Goal: Transaction & Acquisition: Obtain resource

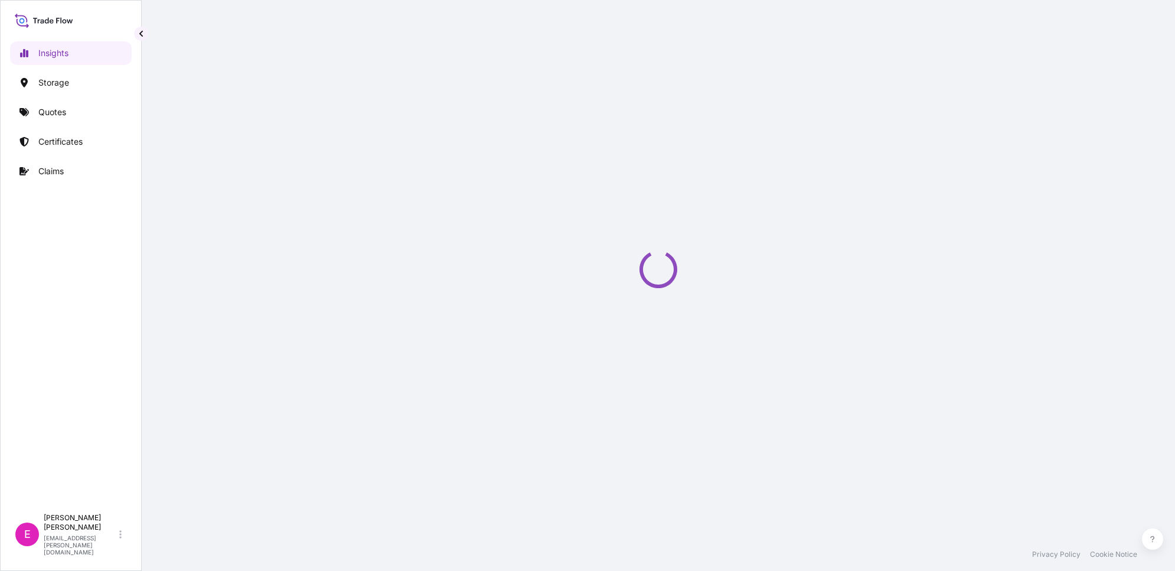
select select "2025"
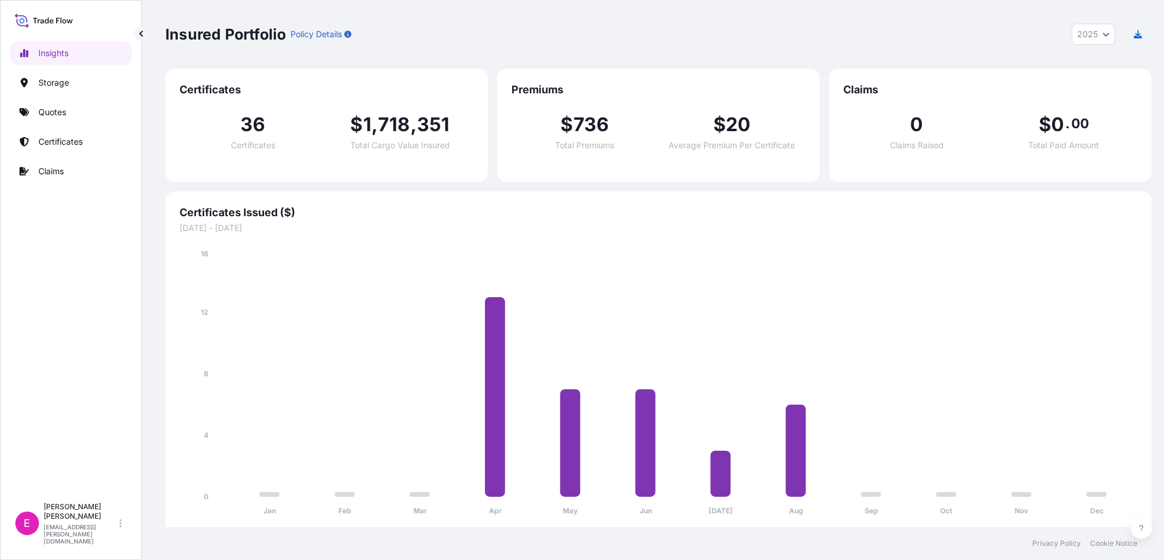
click at [74, 127] on div "Insights Storage Quotes Certificates Claims" at bounding box center [71, 264] width 122 height 466
click at [63, 151] on link "Certificates" at bounding box center [71, 142] width 122 height 24
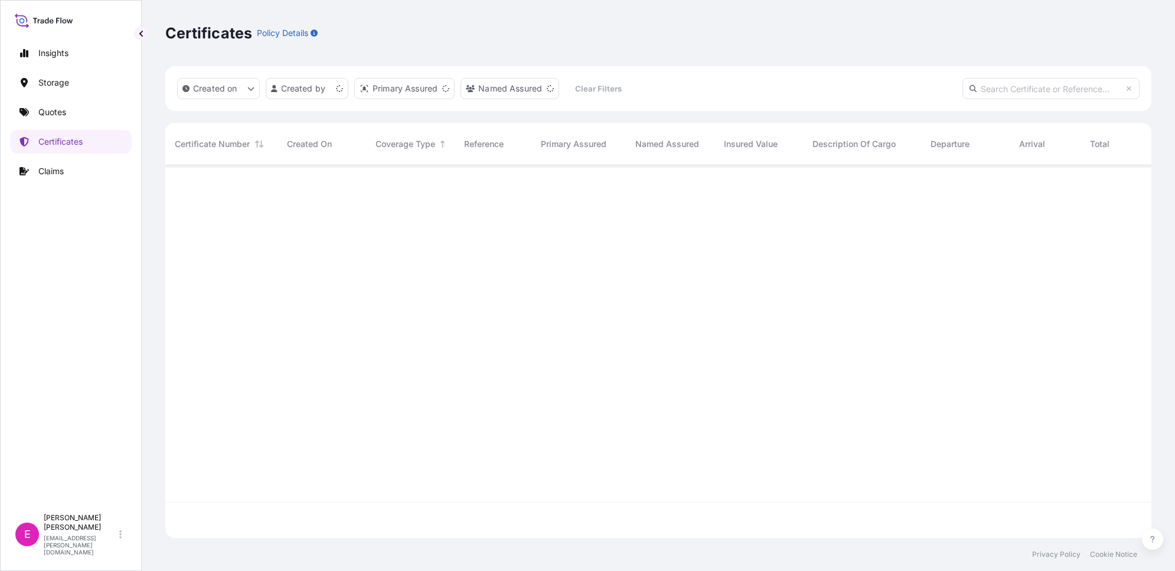
scroll to position [368, 975]
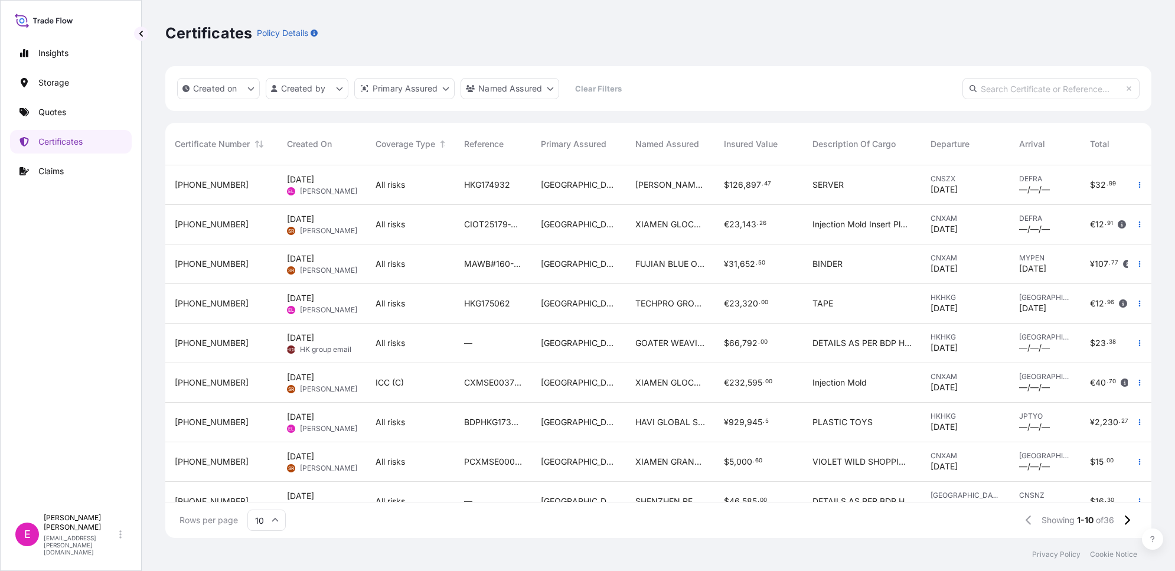
click at [324, 188] on span "[PERSON_NAME]" at bounding box center [328, 191] width 57 height 9
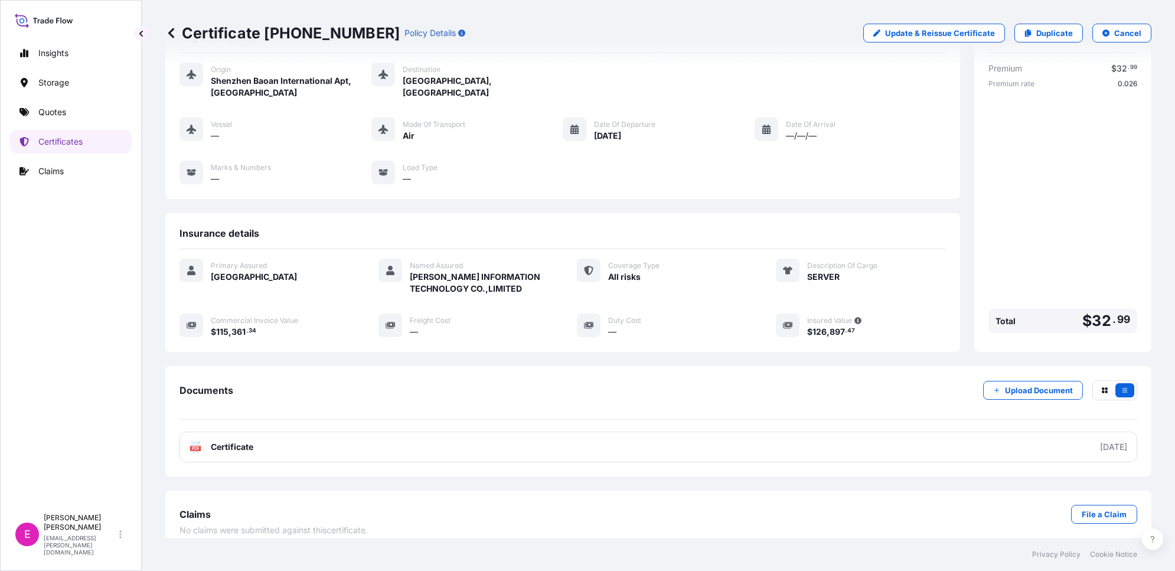
scroll to position [70, 0]
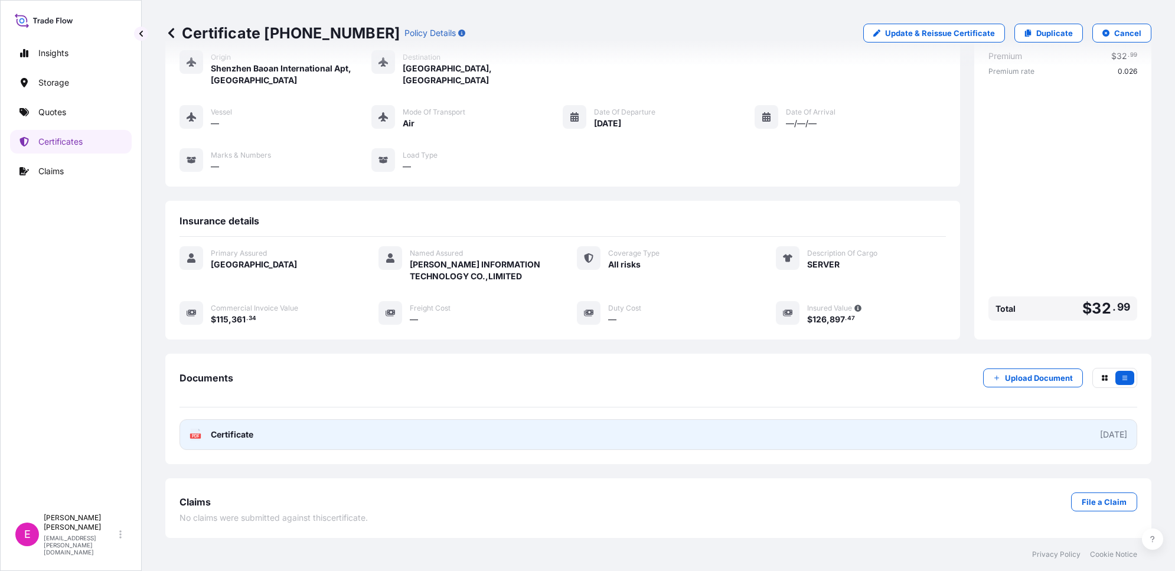
click at [527, 429] on link "PDF Certificate [DATE]" at bounding box center [658, 434] width 958 height 31
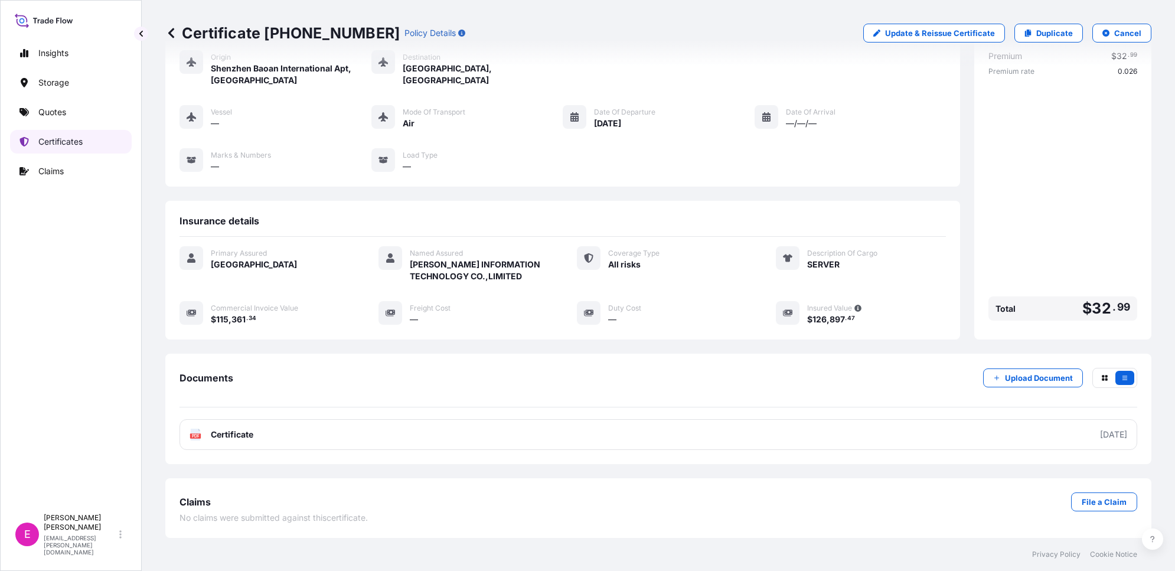
click at [51, 138] on p "Certificates" at bounding box center [60, 142] width 44 height 12
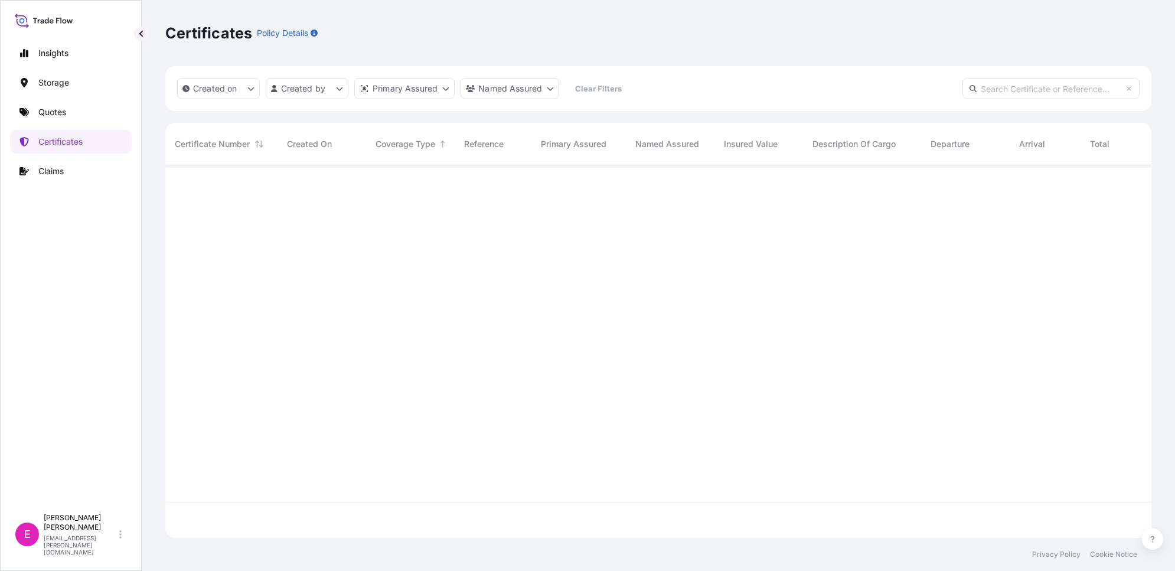
scroll to position [368, 975]
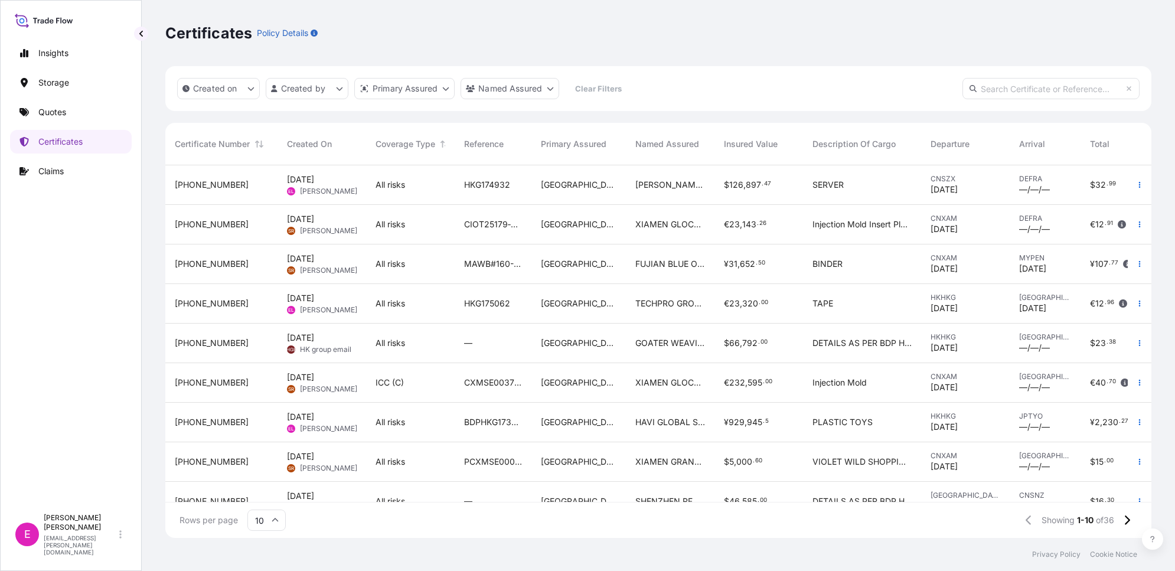
click at [0, 307] on html "Insights Storage Quotes Certificates Claims E [PERSON_NAME] [PERSON_NAME][EMAIL…" at bounding box center [587, 285] width 1175 height 571
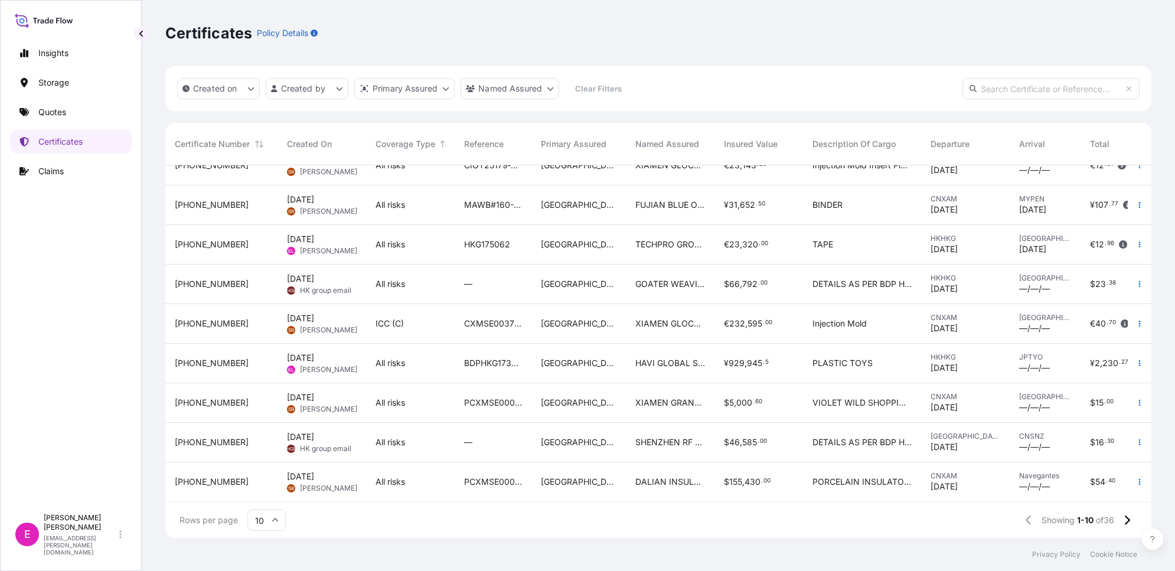
scroll to position [0, 0]
